Goal: Transaction & Acquisition: Book appointment/travel/reservation

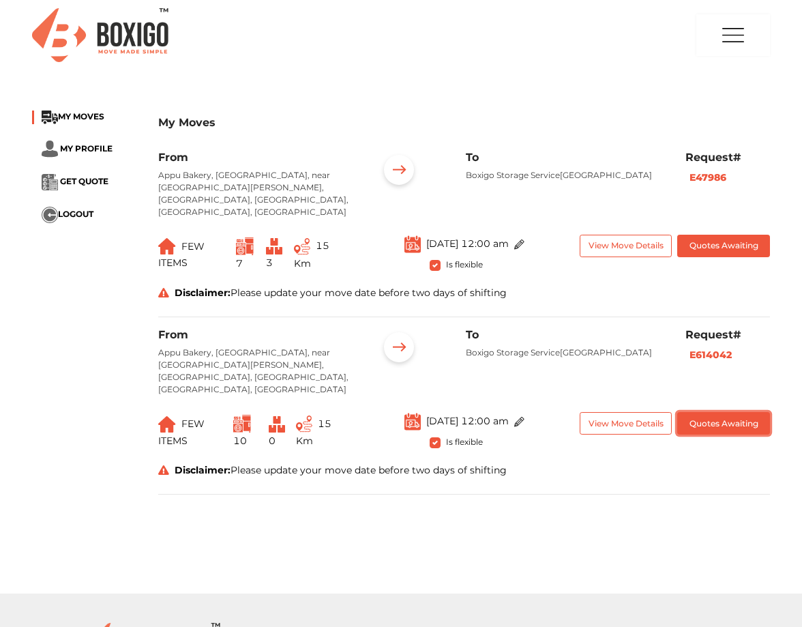
click at [714, 412] on button "Quotes Awaiting" at bounding box center [724, 423] width 92 height 23
click at [161, 465] on icon at bounding box center [163, 470] width 11 height 10
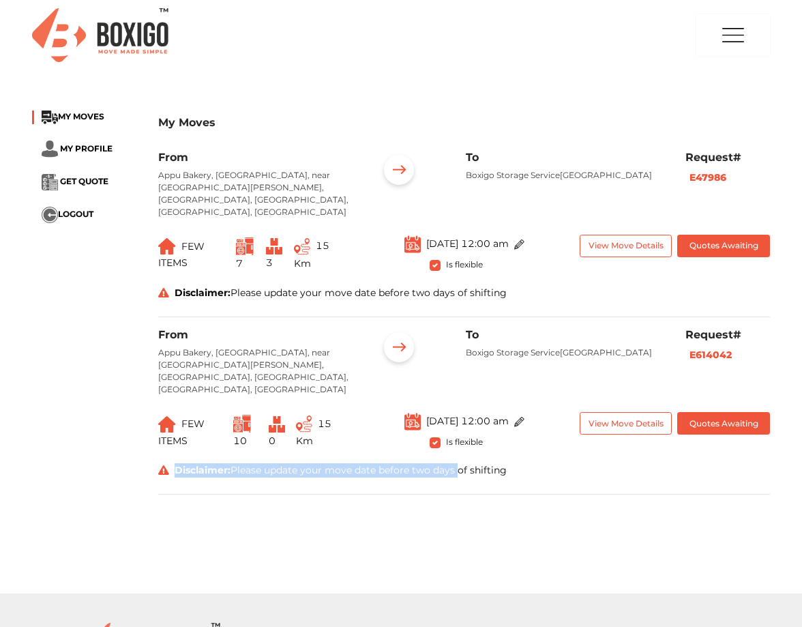
drag, startPoint x: 161, startPoint y: 447, endPoint x: 441, endPoint y: 439, distance: 280.6
click at [441, 463] on div "Disclaimer: Please update your move date before two days of shifting" at bounding box center [464, 470] width 633 height 14
click at [646, 463] on div "Disclaimer: Please update your move date before two days of shifting" at bounding box center [464, 470] width 633 height 14
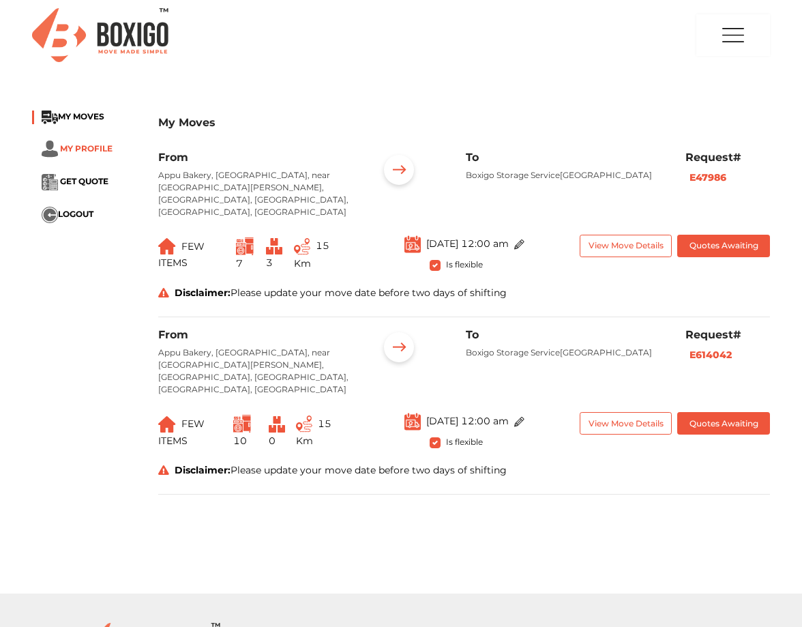
click at [89, 145] on span "MY PROFILE" at bounding box center [86, 148] width 53 height 10
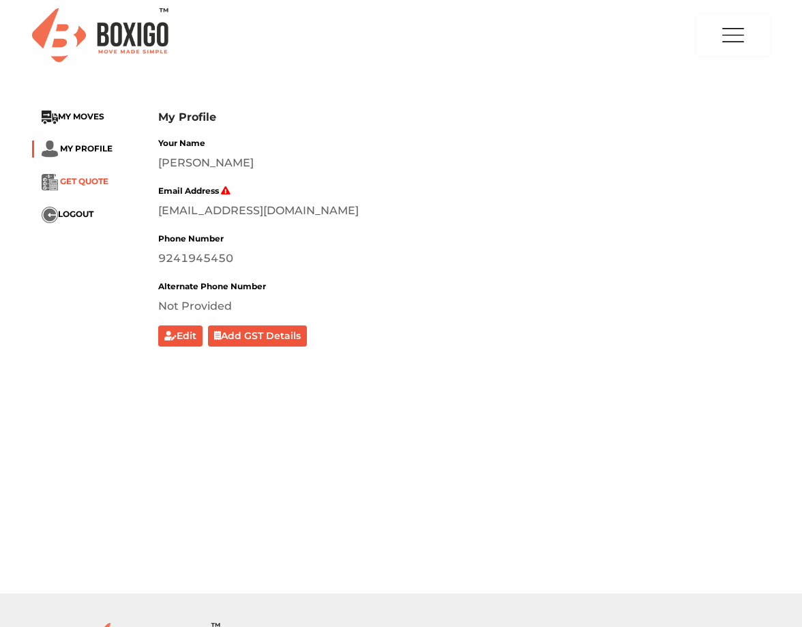
click at [71, 179] on span "GET QUOTE" at bounding box center [84, 181] width 48 height 10
